Goal: Transaction & Acquisition: Purchase product/service

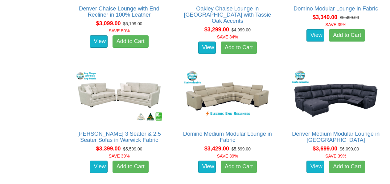
scroll to position [1703, 0]
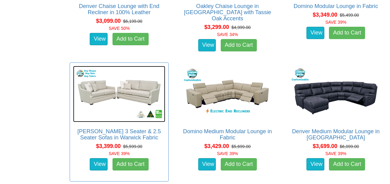
click at [108, 87] on img at bounding box center [119, 94] width 92 height 57
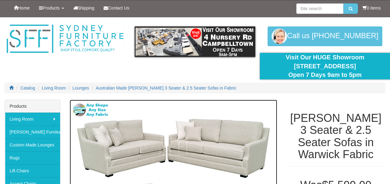
click at [144, 149] on img at bounding box center [173, 152] width 207 height 104
